Goal: Task Accomplishment & Management: Use online tool/utility

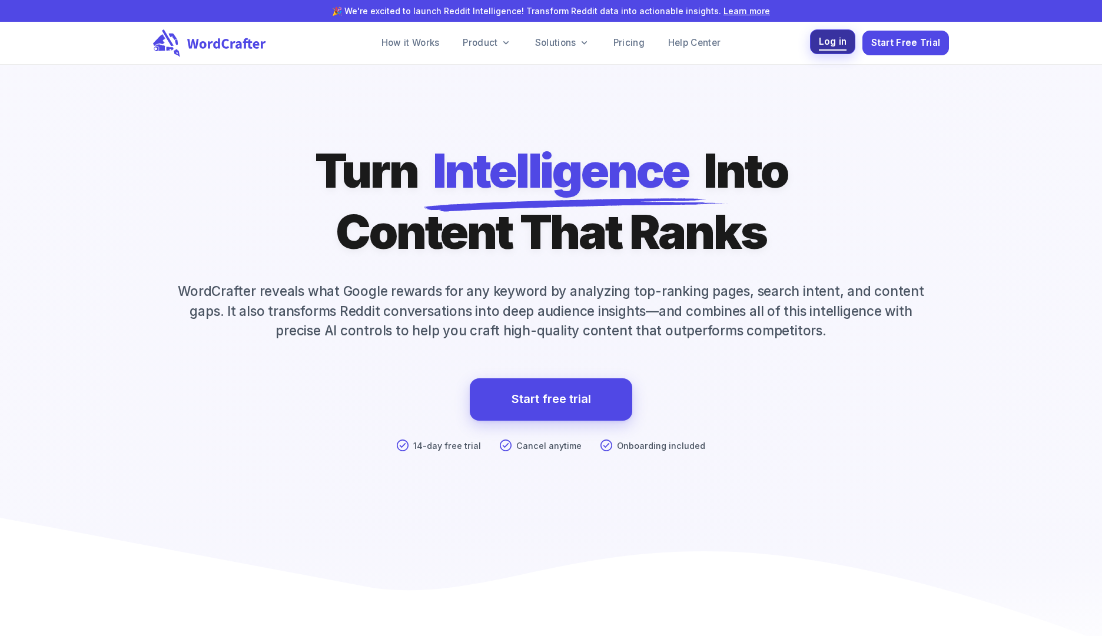
click at [834, 44] on span "Log in" at bounding box center [833, 42] width 28 height 16
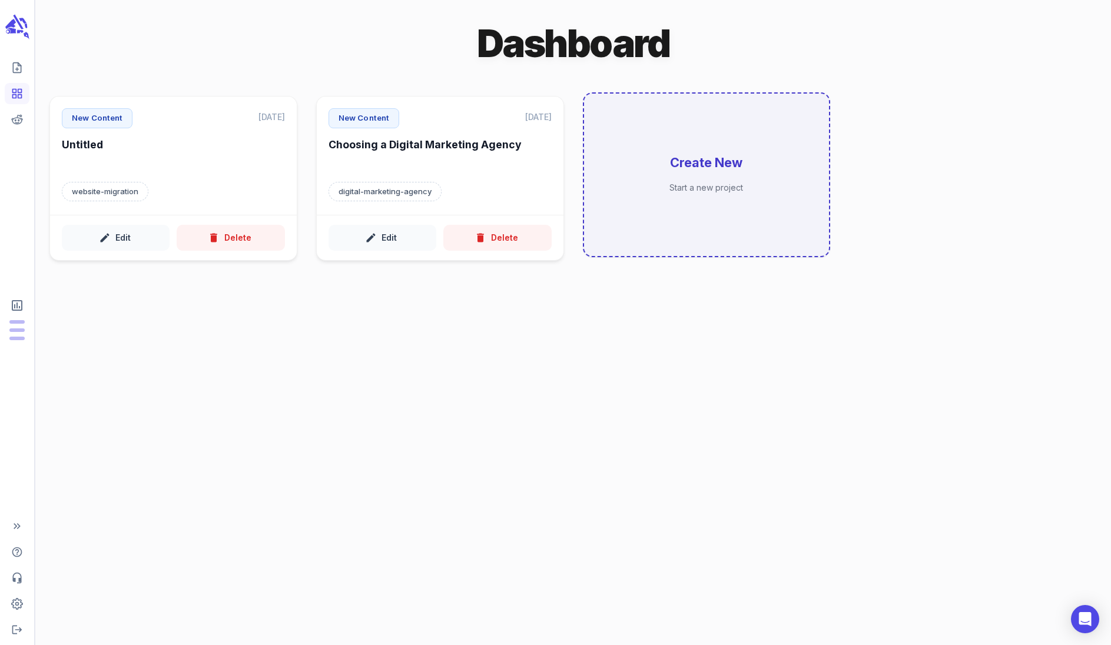
click at [736, 175] on div "Create New Start a new project" at bounding box center [706, 175] width 245 height 162
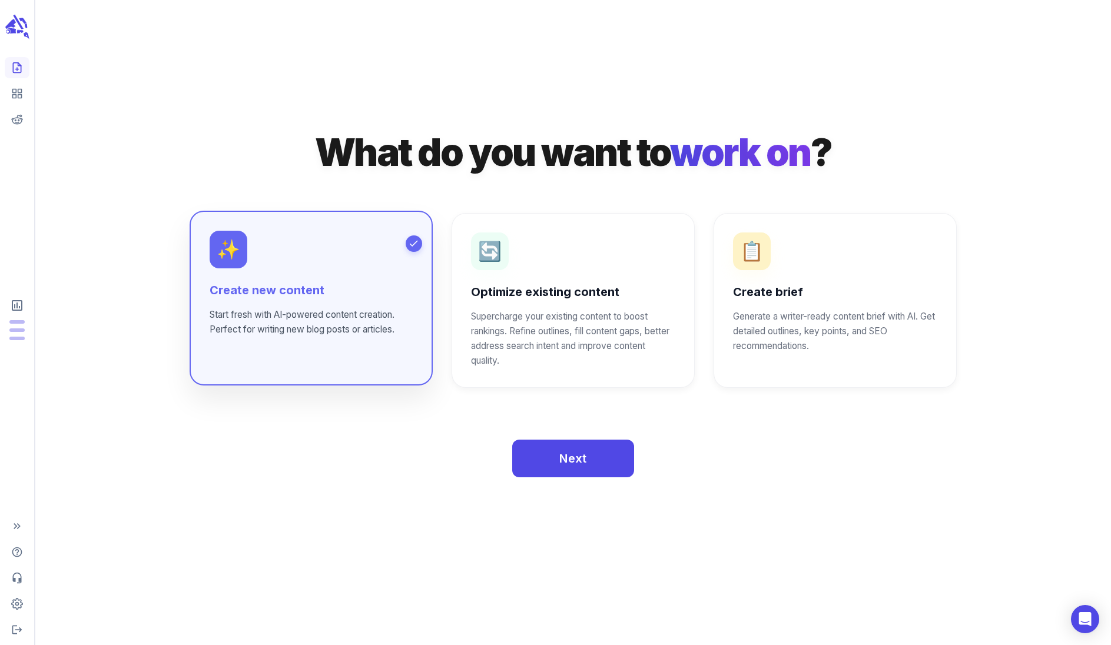
click at [266, 301] on div "Create new content Start fresh with AI-powered content creation. Perfect for wr…" at bounding box center [311, 309] width 203 height 55
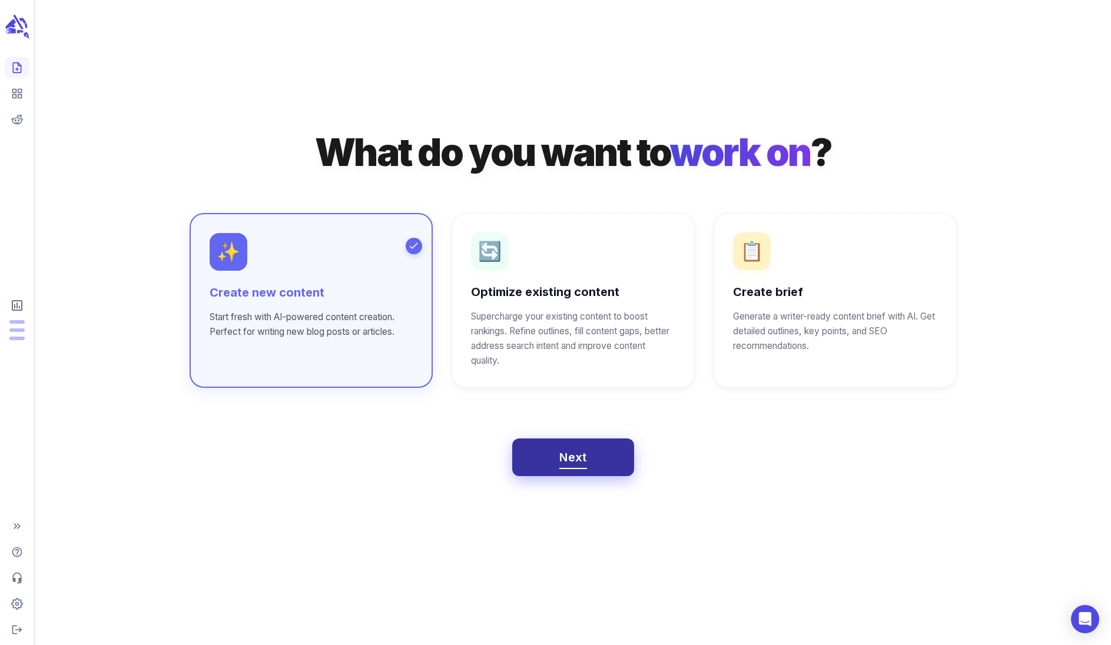
click at [544, 454] on button "Next" at bounding box center [573, 457] width 122 height 38
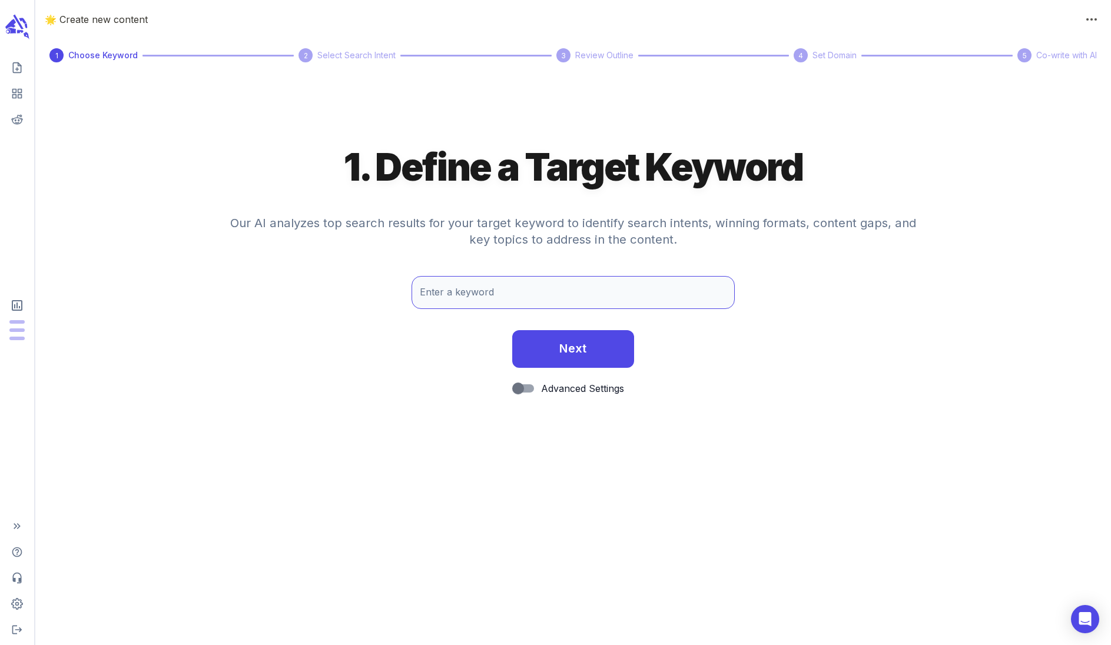
click at [453, 290] on input "Enter a keyword" at bounding box center [572, 292] width 323 height 33
drag, startPoint x: 500, startPoint y: 288, endPoint x: 518, endPoint y: 302, distance: 23.1
click at [500, 288] on input "family days out in [GEOGRAPHIC_DATA]" at bounding box center [572, 292] width 323 height 33
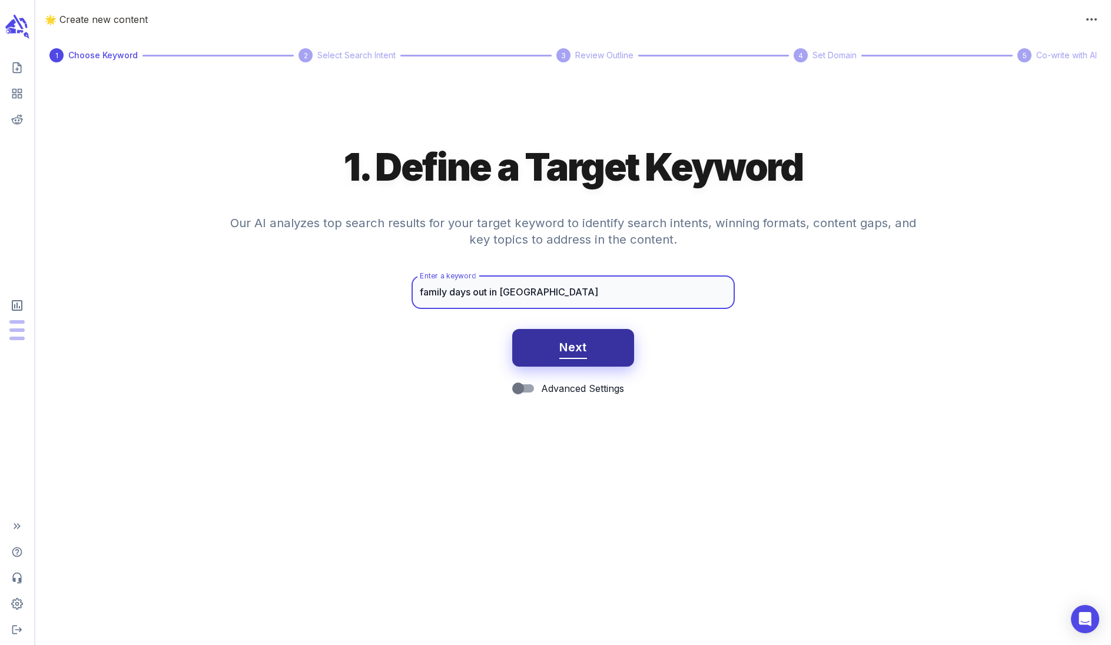
type input "family days out in [GEOGRAPHIC_DATA]"
click at [567, 350] on span "Next" at bounding box center [573, 347] width 28 height 21
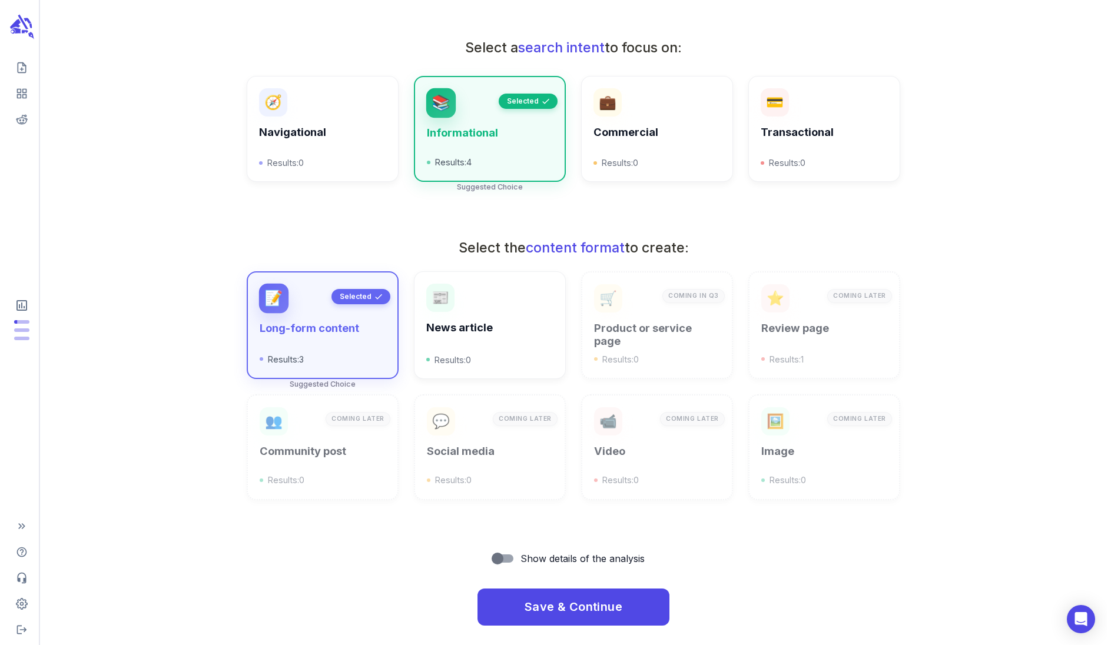
scroll to position [212, 0]
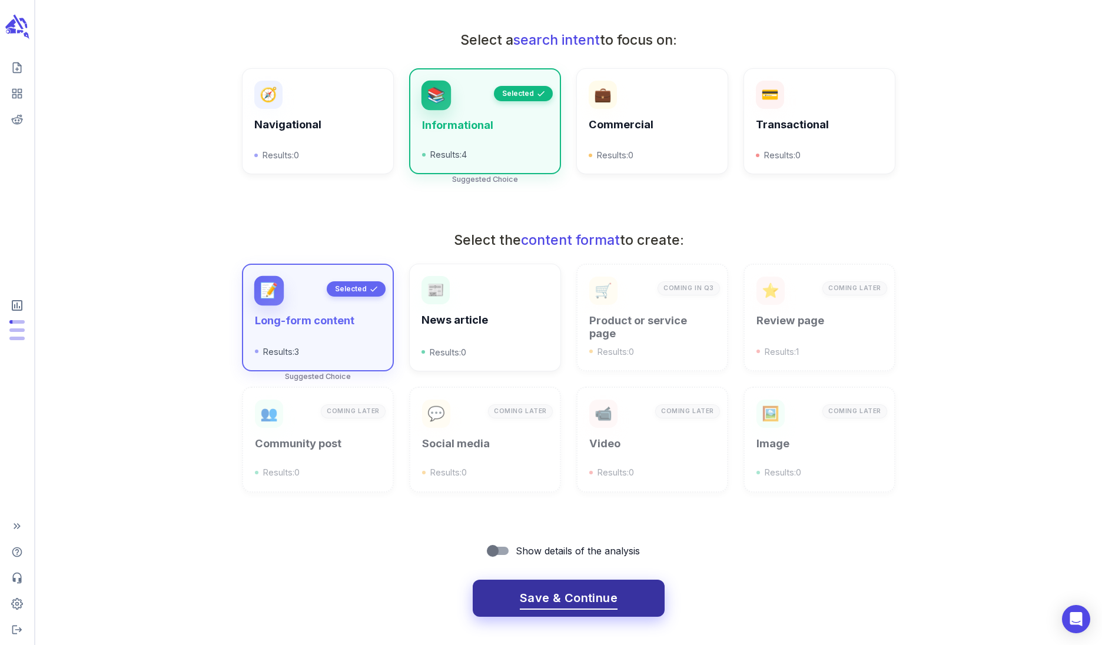
click at [550, 597] on span "Save & Continue" at bounding box center [569, 598] width 98 height 21
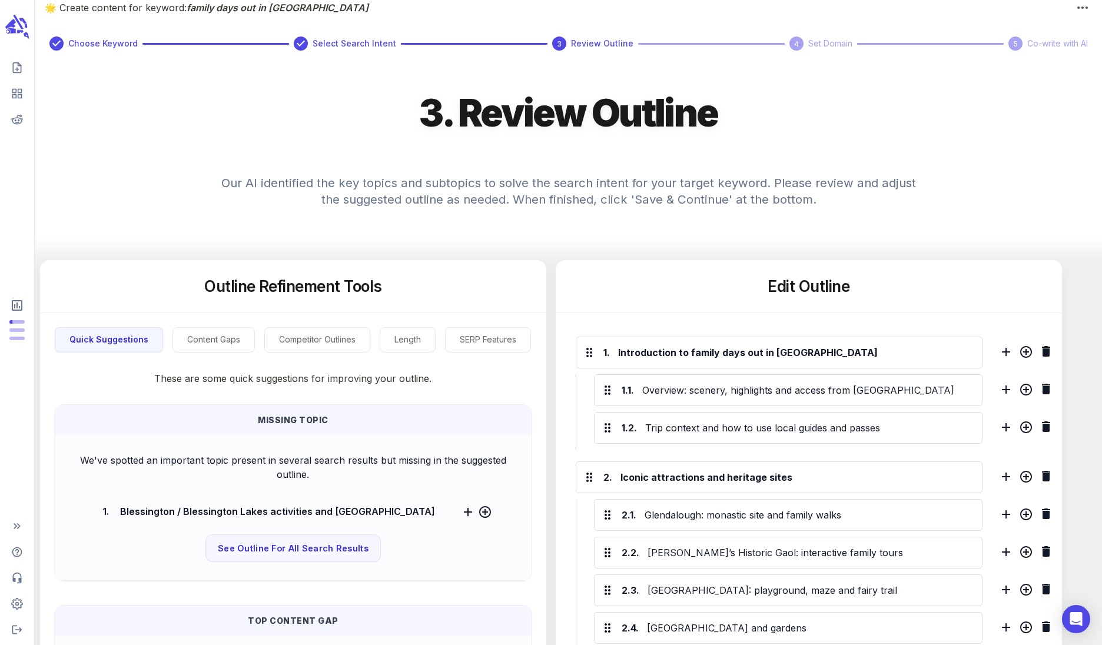
scroll to position [11, 0]
click at [20, 549] on icon "Help Center" at bounding box center [17, 552] width 10 height 10
click at [16, 69] on line "Create new content" at bounding box center [17, 69] width 3 height 0
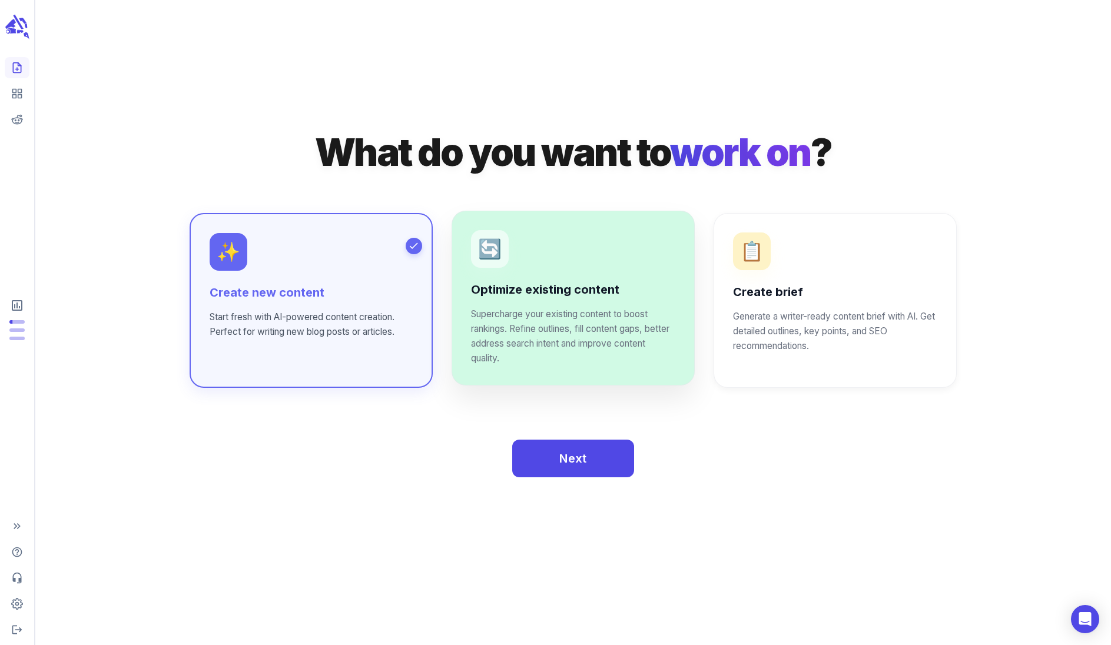
click at [530, 324] on p "Supercharge your existing content to boost rankings. Refine outlines, fill cont…" at bounding box center [573, 336] width 204 height 59
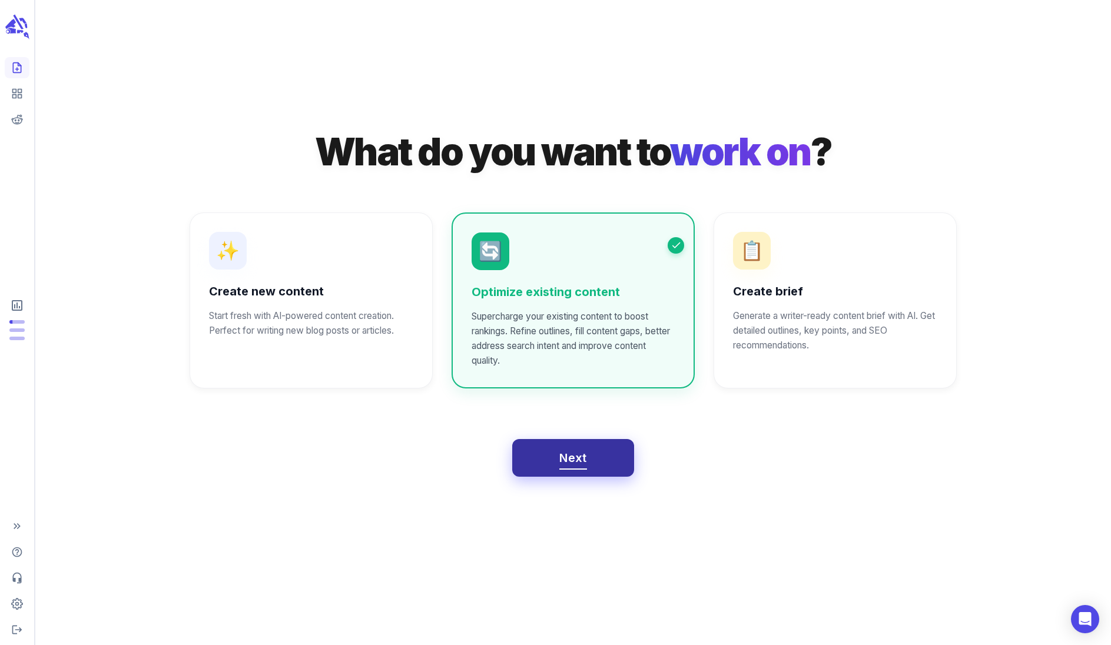
click at [588, 463] on button "Next" at bounding box center [573, 458] width 122 height 38
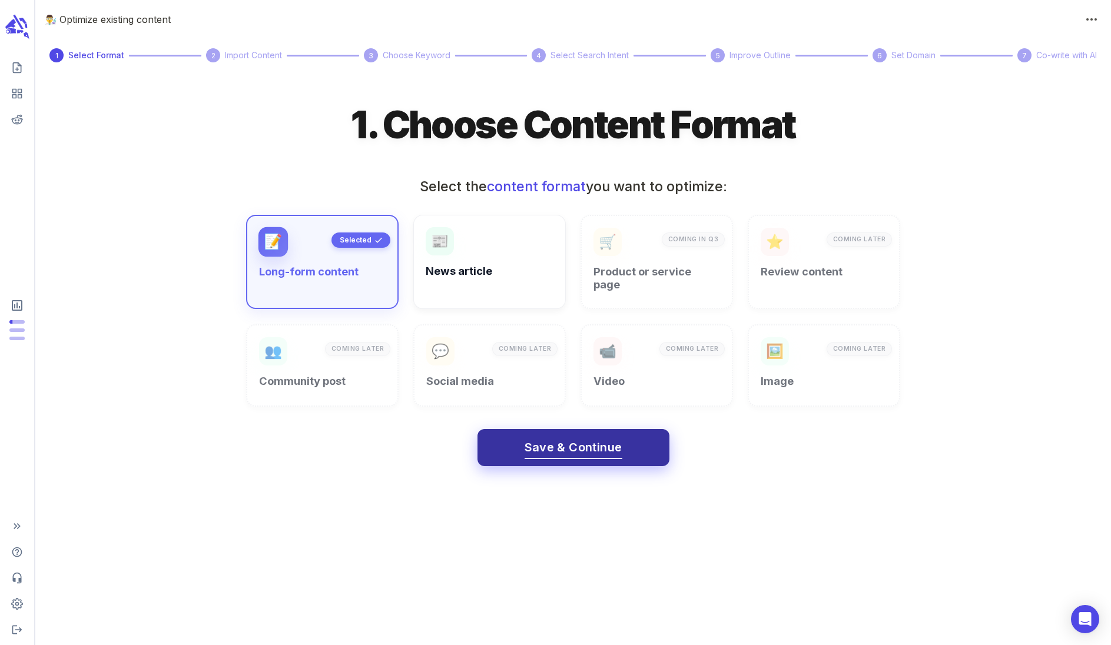
click at [564, 437] on span "Save & Continue" at bounding box center [573, 447] width 98 height 21
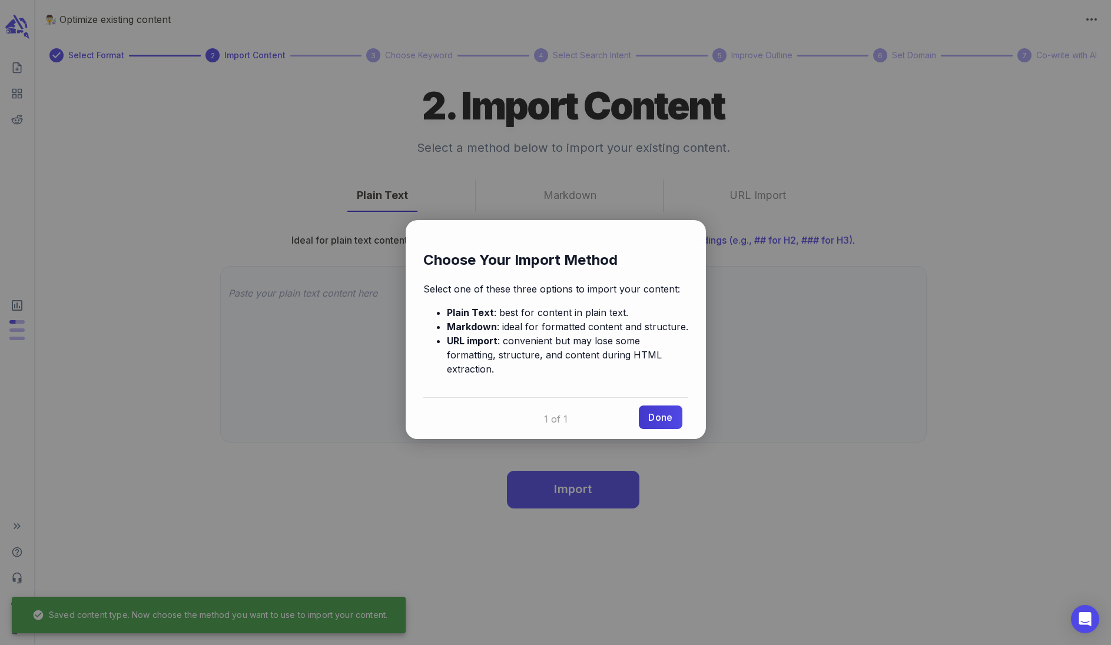
click at [663, 405] on link "Done" at bounding box center [660, 417] width 43 height 24
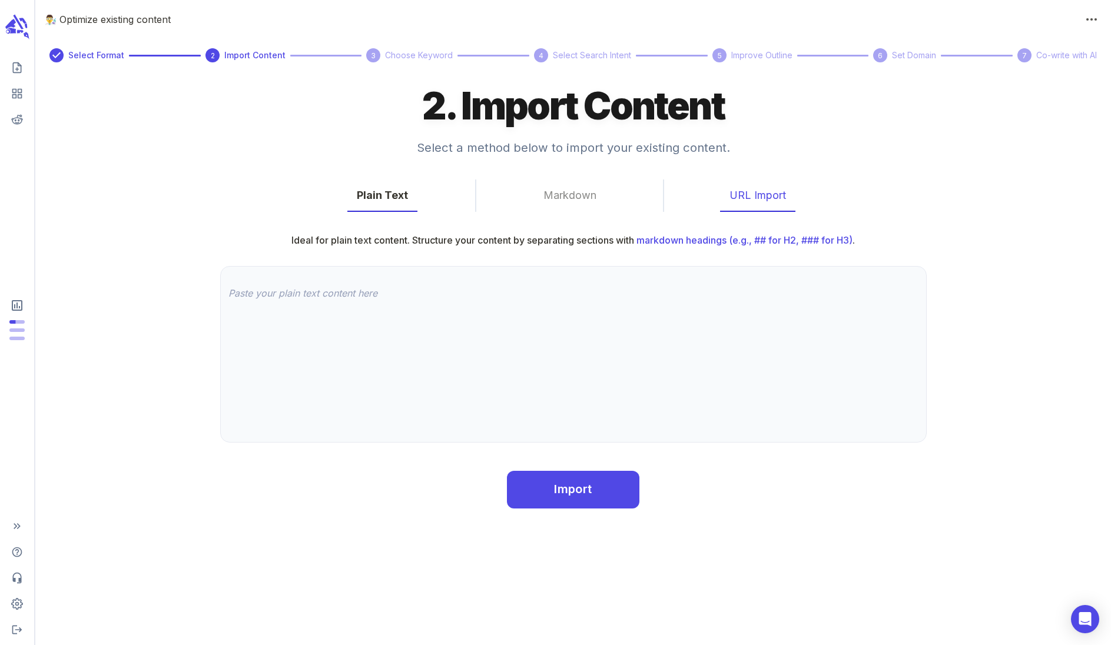
click at [753, 191] on button "URL Import" at bounding box center [757, 195] width 75 height 32
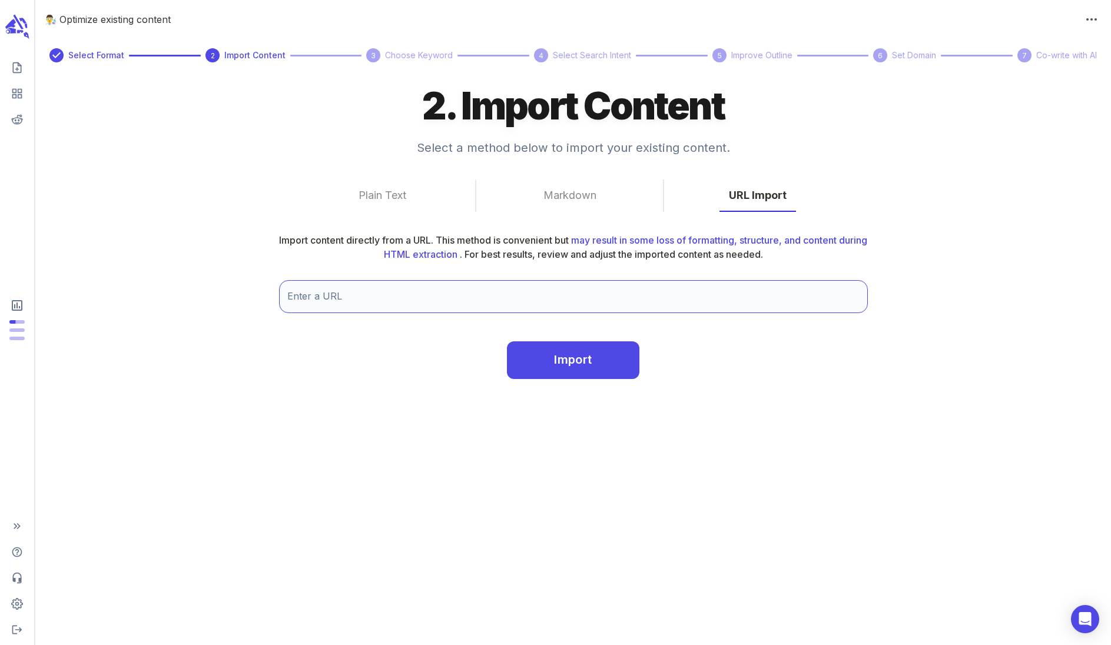
click at [527, 289] on input "Enter a URL" at bounding box center [573, 296] width 589 height 33
paste input "https://www.greenanmaze.com/things-to-do-in-wicklow-with-kids/"
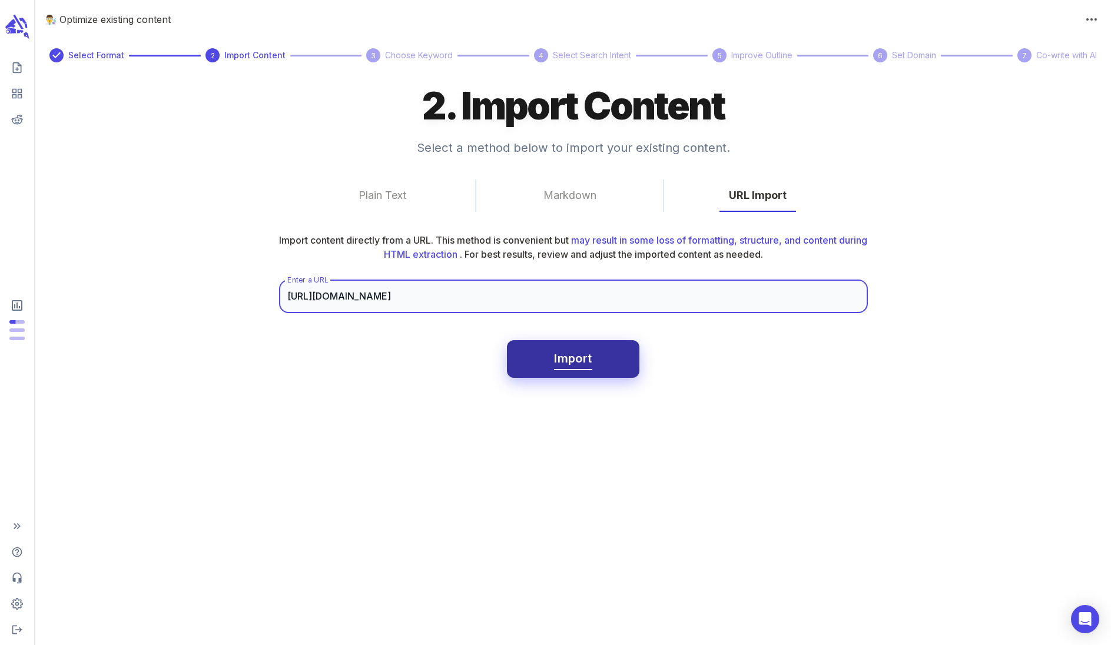
type input "https://www.greenanmaze.com/things-to-do-in-wicklow-with-kids/"
click at [583, 360] on span "Import" at bounding box center [573, 358] width 38 height 21
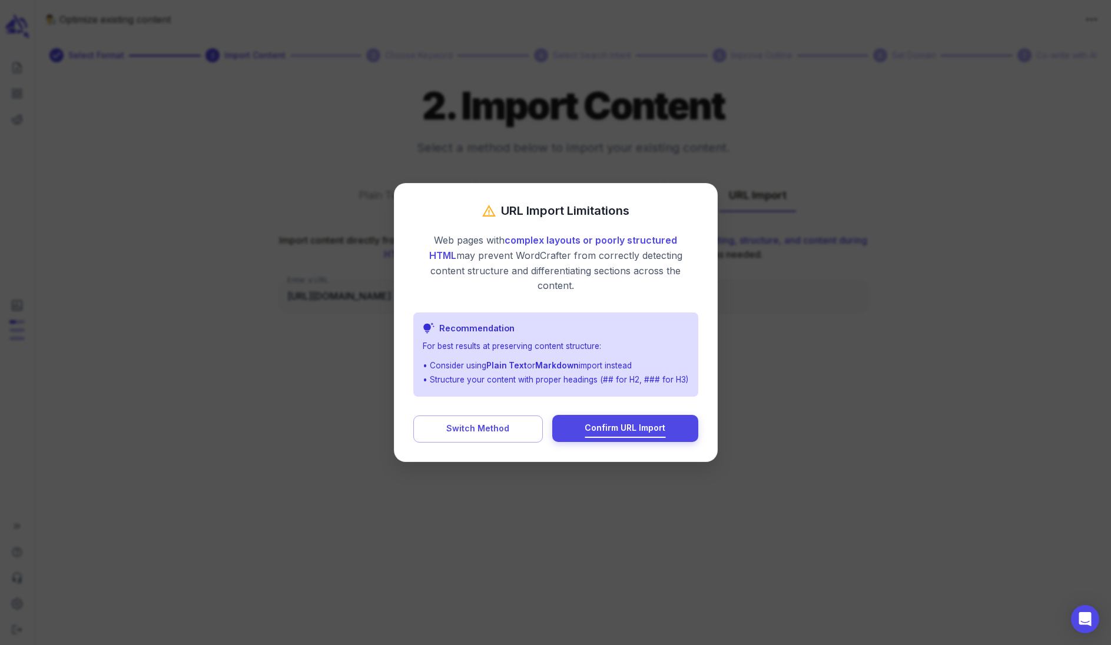
click at [617, 423] on span "Confirm URL Import" at bounding box center [624, 428] width 81 height 15
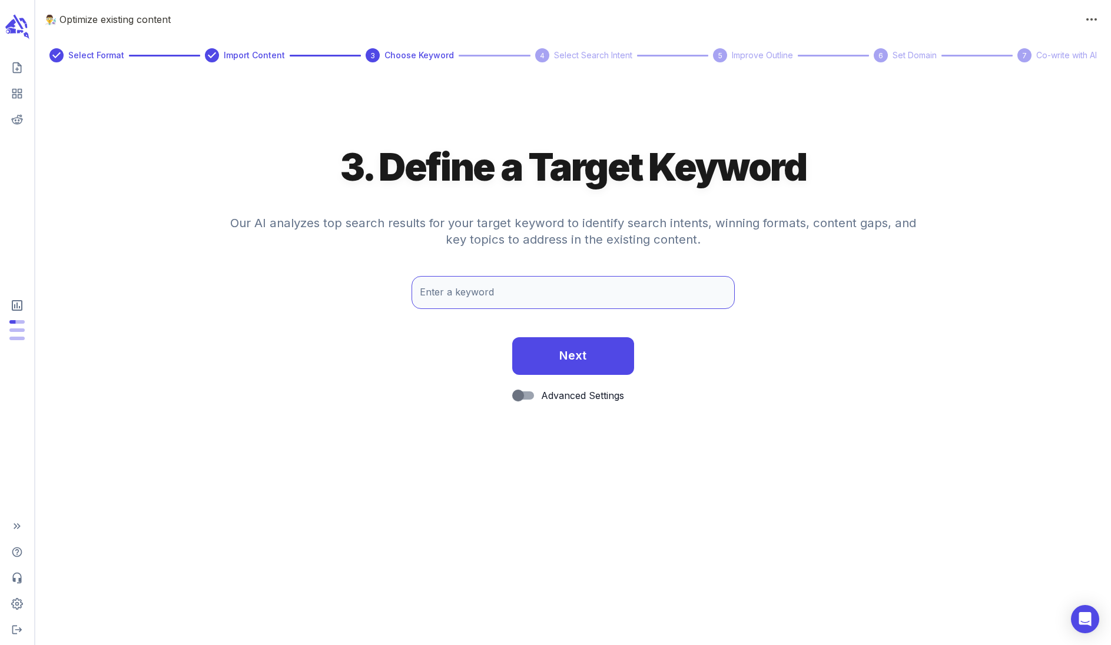
click at [454, 292] on input "Enter a keyword" at bounding box center [572, 292] width 323 height 33
paste input "Things to do in Wicklow with kids"
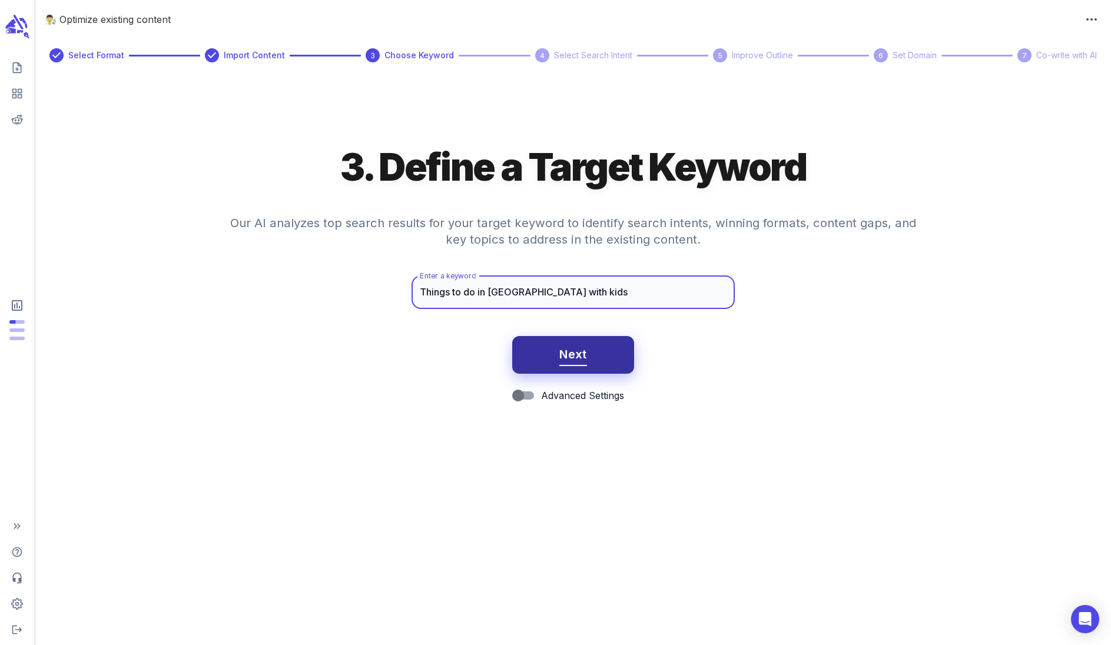
type input "Things to do in Wicklow with kids"
click at [570, 353] on span "Next" at bounding box center [573, 354] width 28 height 21
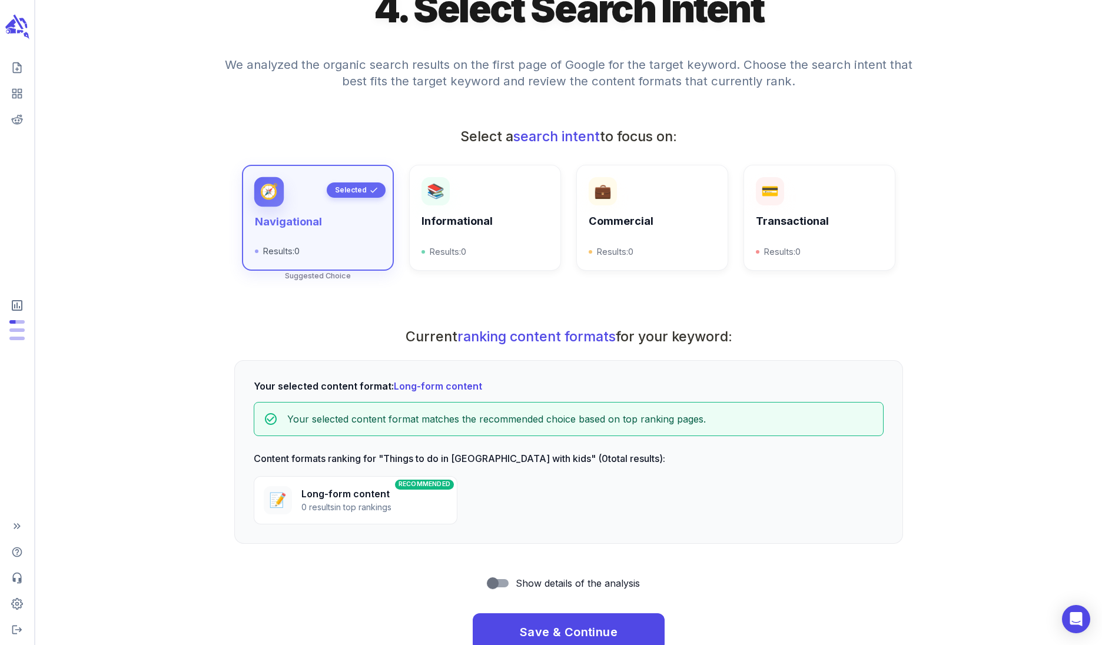
scroll to position [128, 0]
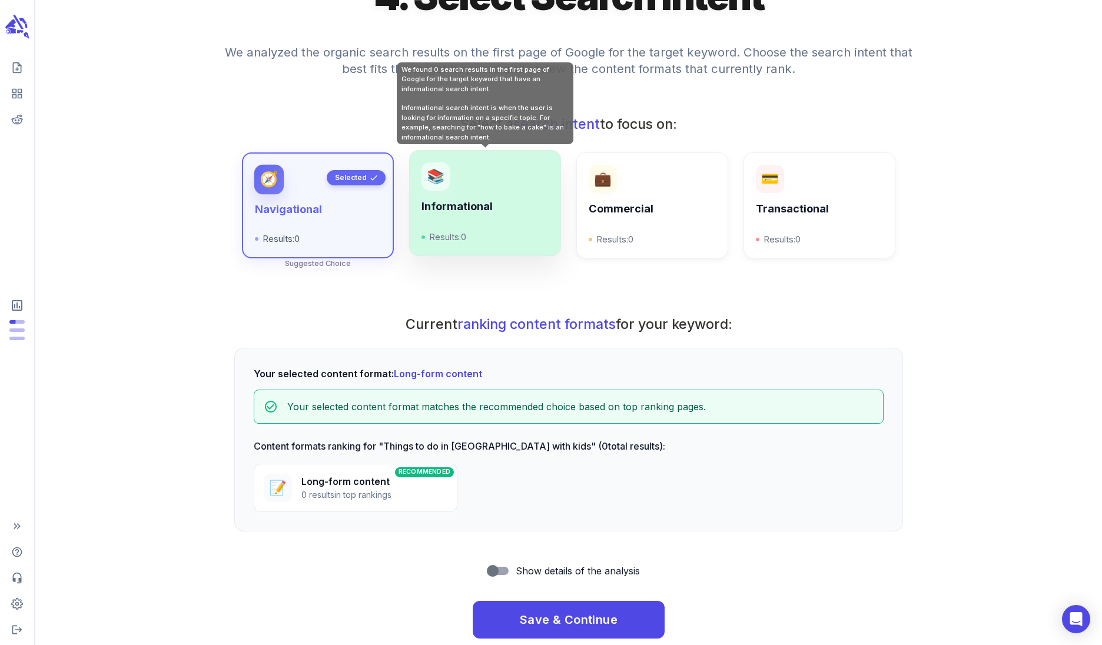
click at [487, 217] on div "Informational Results: 0" at bounding box center [484, 222] width 127 height 44
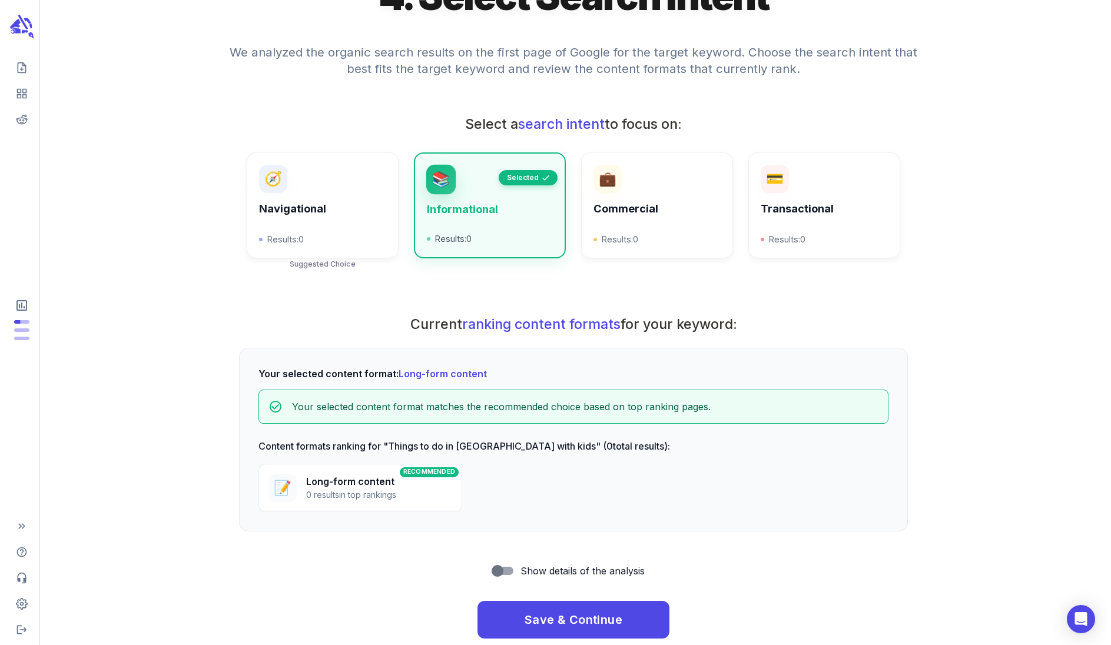
scroll to position [150, 0]
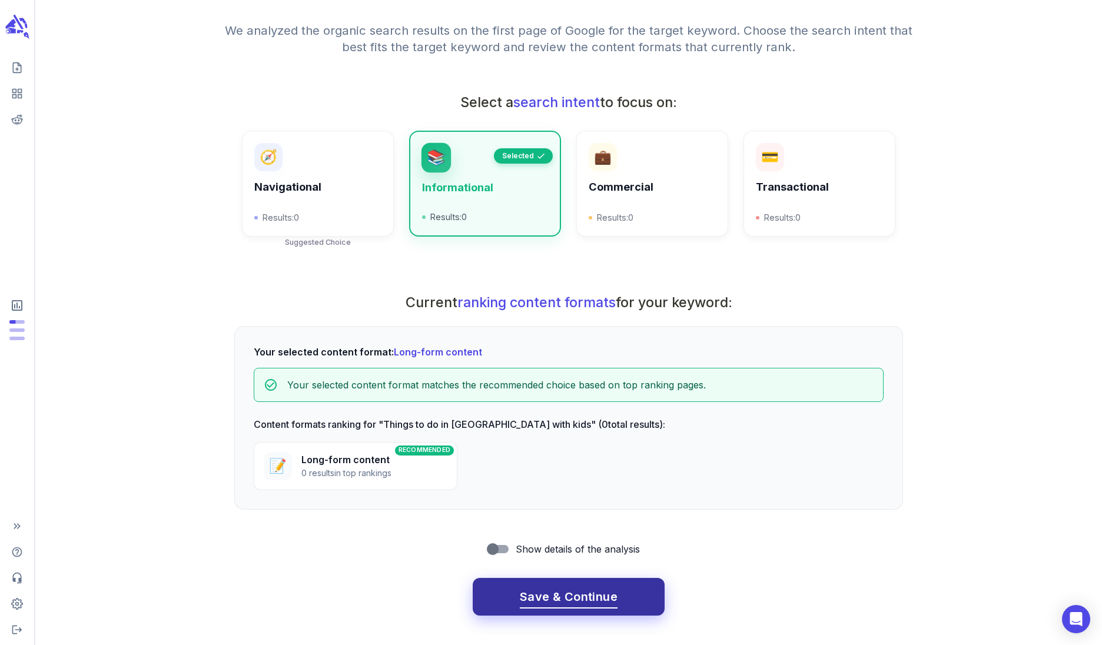
click at [562, 596] on span "Save & Continue" at bounding box center [569, 597] width 98 height 21
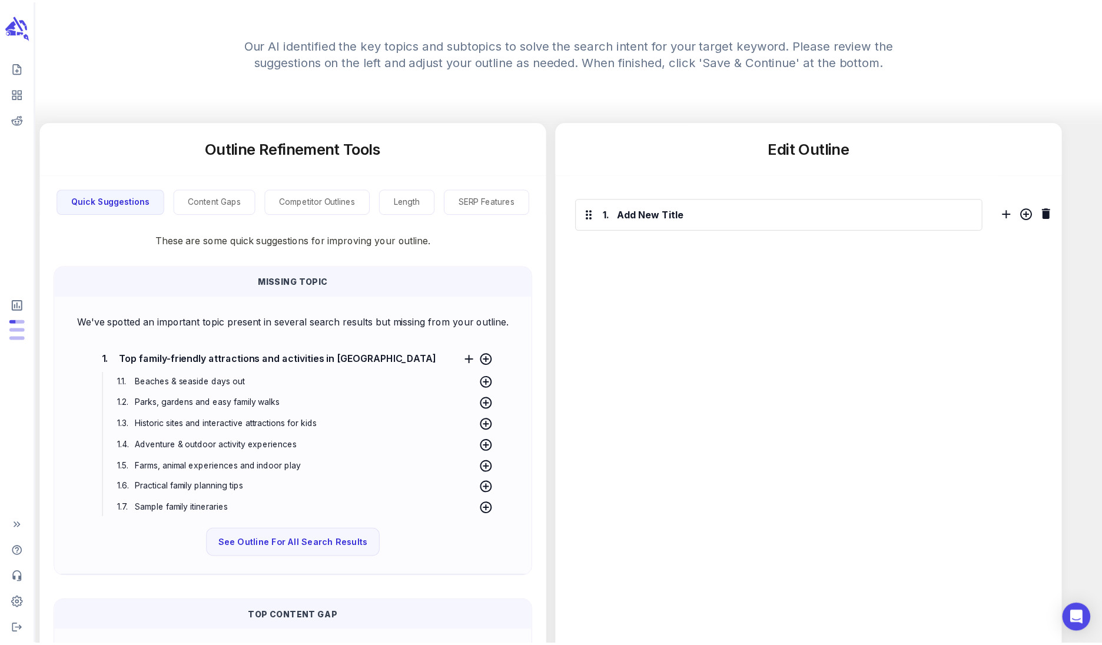
scroll to position [0, 0]
